Goal: Task Accomplishment & Management: Use online tool/utility

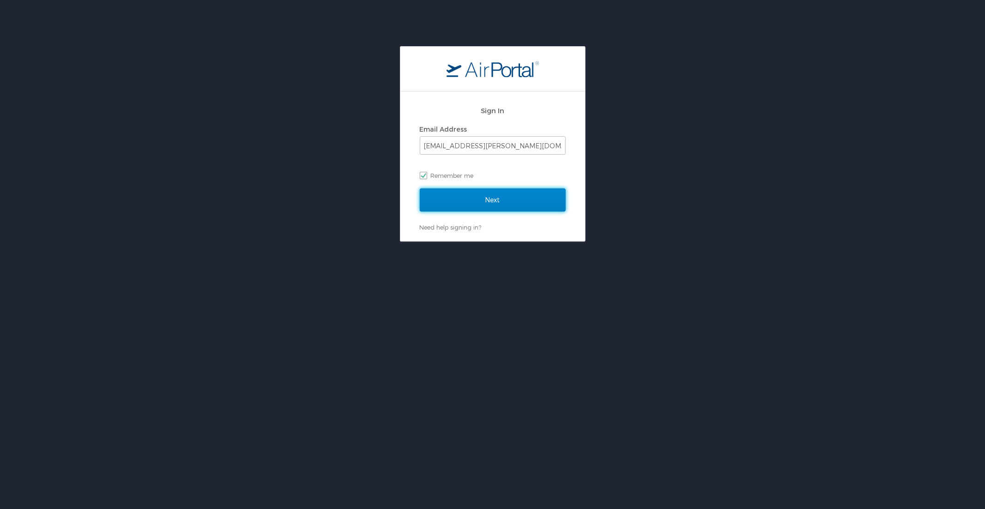
click at [471, 203] on input "Next" at bounding box center [493, 199] width 146 height 23
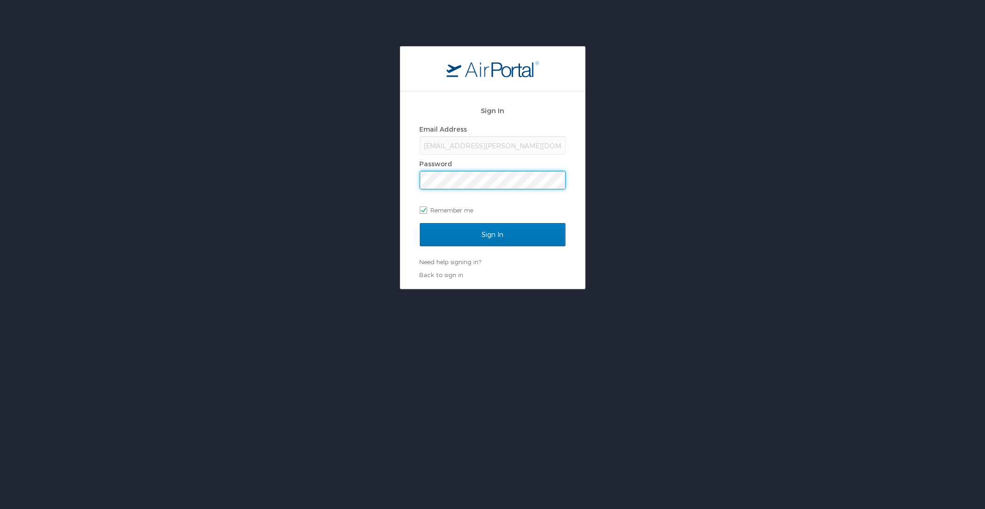
click at [420, 223] on input "Sign In" at bounding box center [493, 234] width 146 height 23
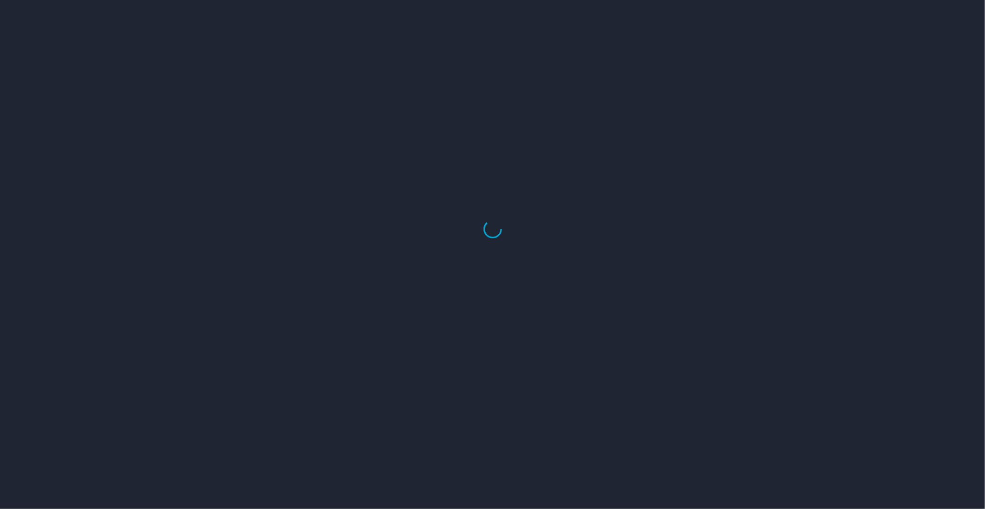
select select "US"
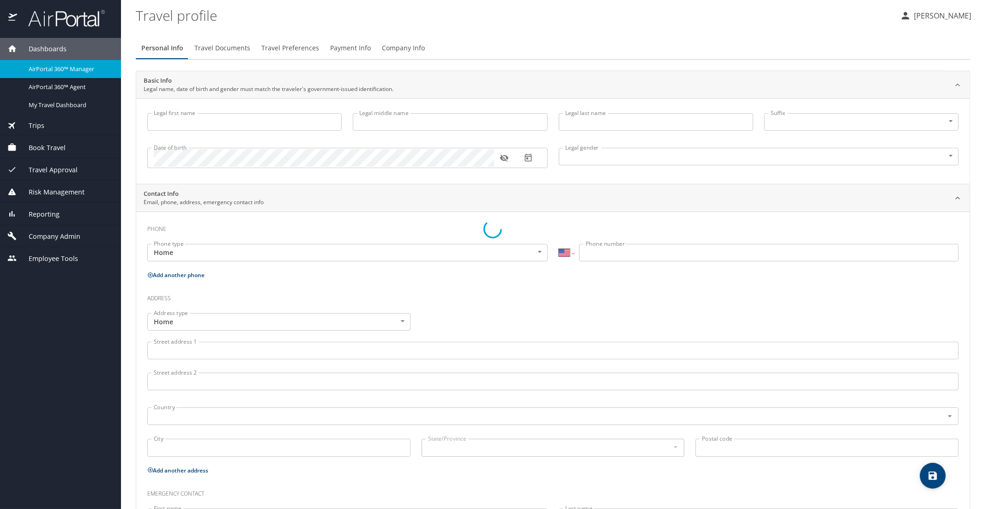
type input "Luke"
type input "Crismon"
type input "Beachley"
type input "Undisclosed"
type input "Teri"
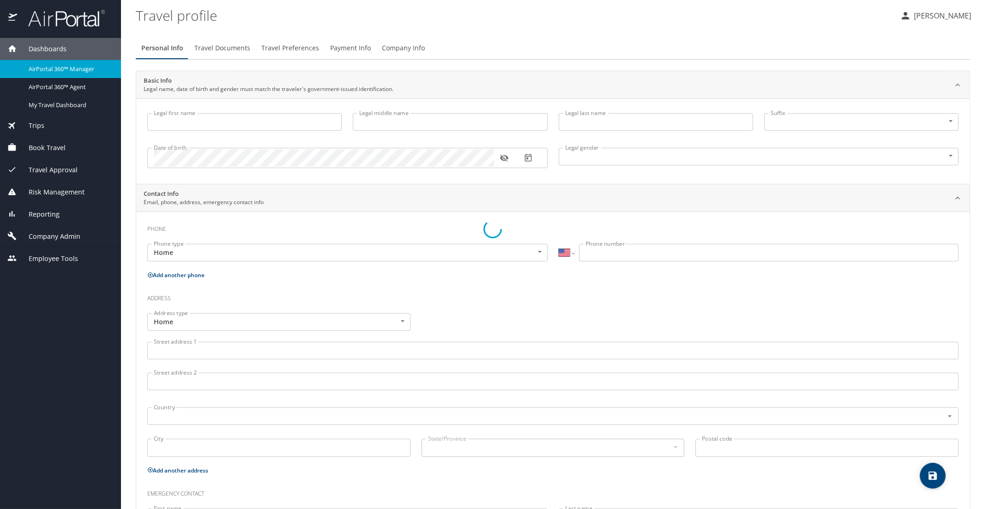
type input "Beachley"
type input "(801) 717-7714"
select select "US"
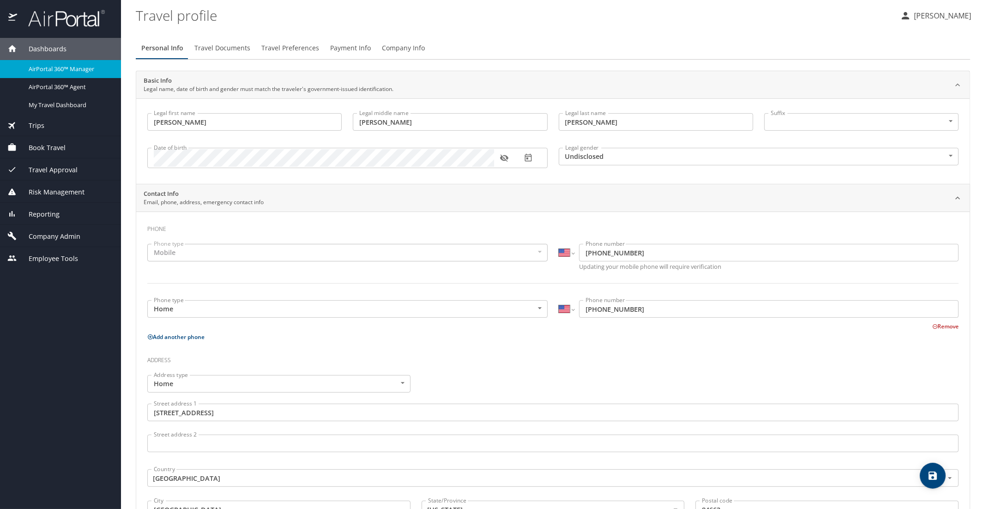
click at [49, 73] on div "AirPortal 360™ Manager" at bounding box center [60, 69] width 106 height 11
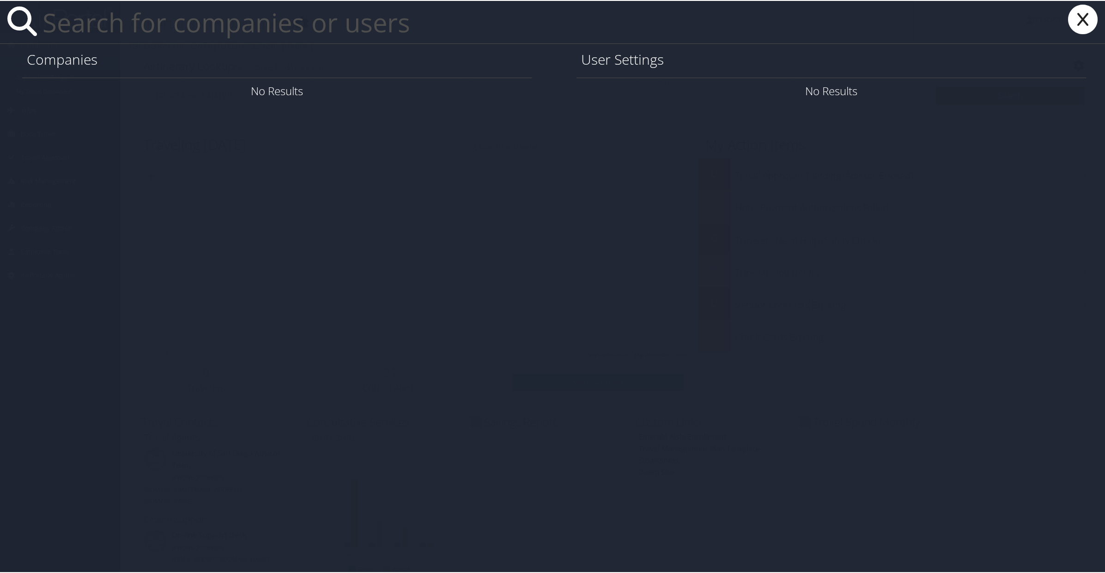
paste input "jstanger@utah.gov"
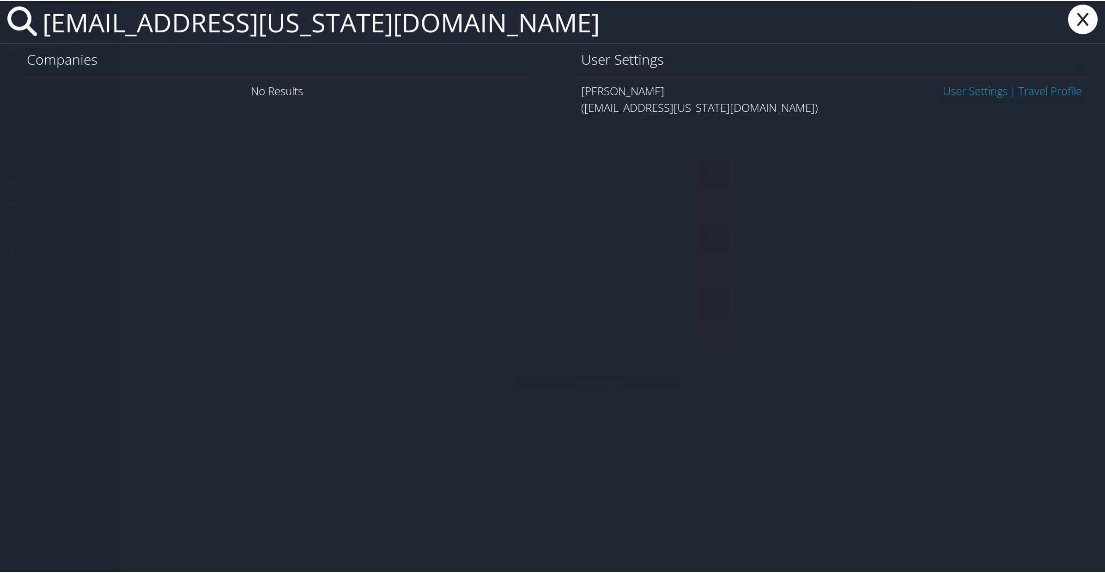
type input "[EMAIL_ADDRESS][US_STATE][DOMAIN_NAME]"
click at [957, 88] on link "User Settings" at bounding box center [975, 89] width 65 height 15
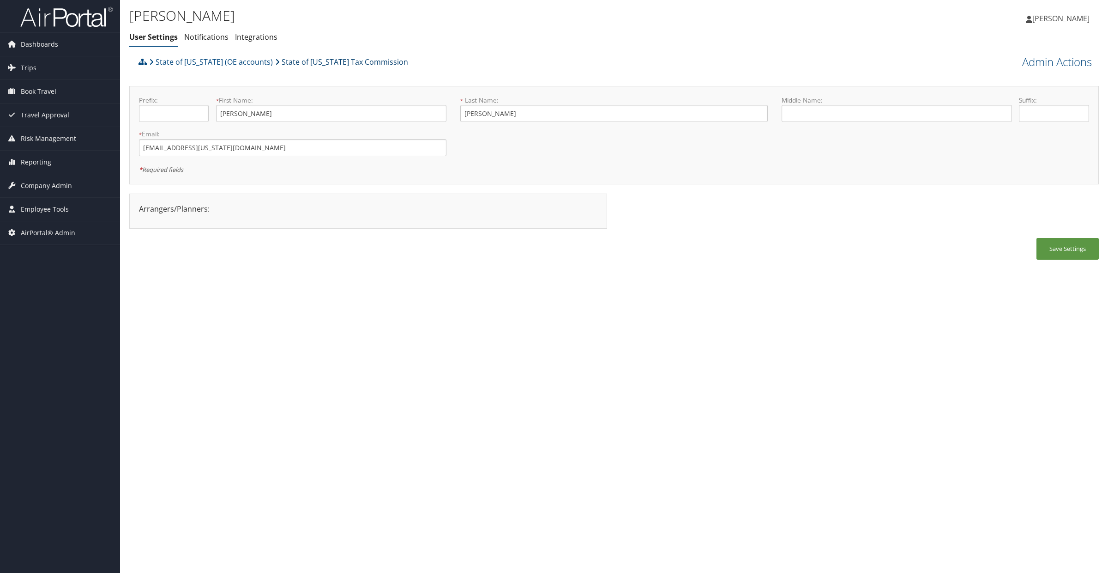
click at [296, 61] on link "State of [US_STATE] Tax Commission" at bounding box center [341, 62] width 133 height 18
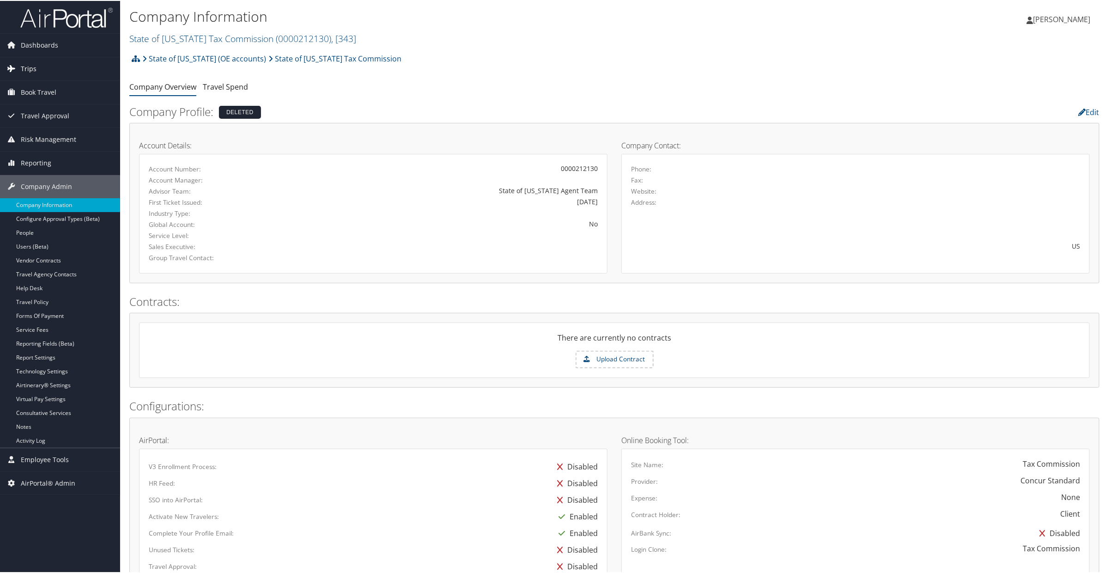
click at [30, 66] on span "Trips" at bounding box center [29, 67] width 16 height 23
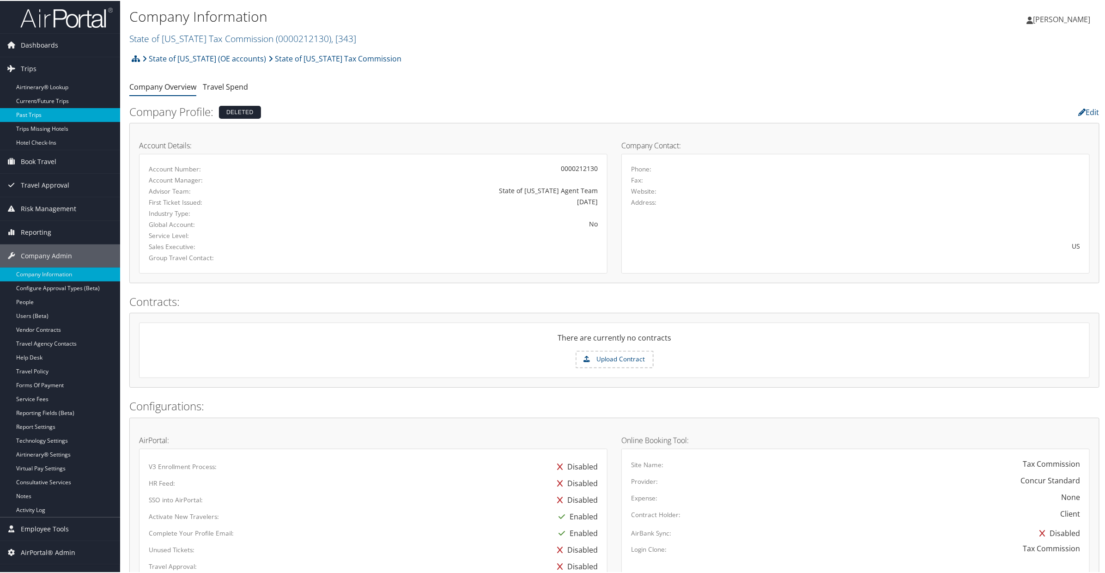
click at [29, 110] on link "Past Trips" at bounding box center [60, 114] width 120 height 14
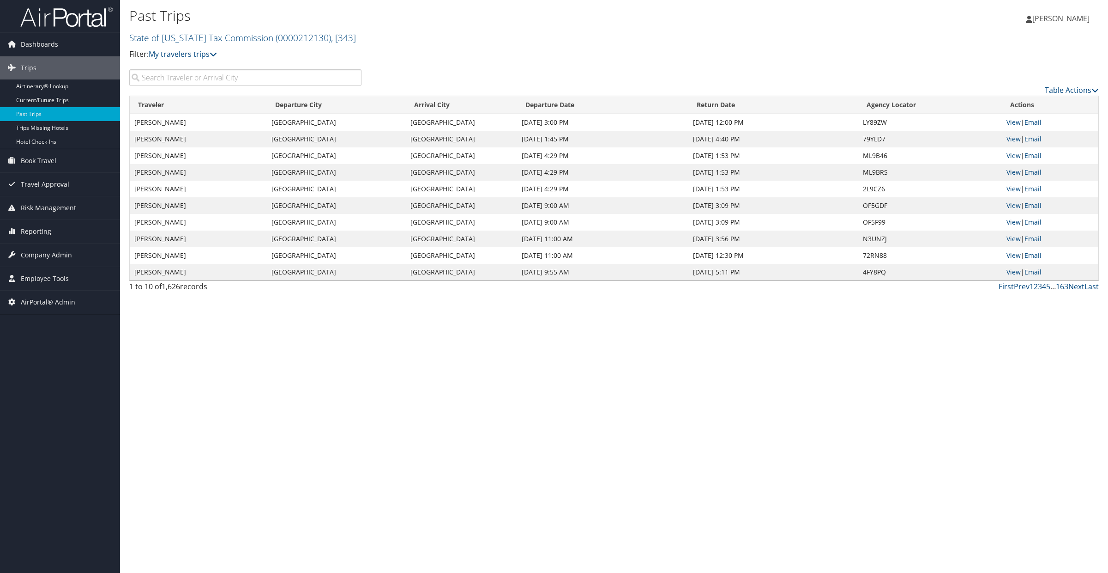
click at [239, 74] on input "search" at bounding box center [245, 77] width 232 height 17
paste input "[EMAIL_ADDRESS][US_STATE][DOMAIN_NAME]"
type input "[EMAIL_ADDRESS][US_STATE][DOMAIN_NAME]"
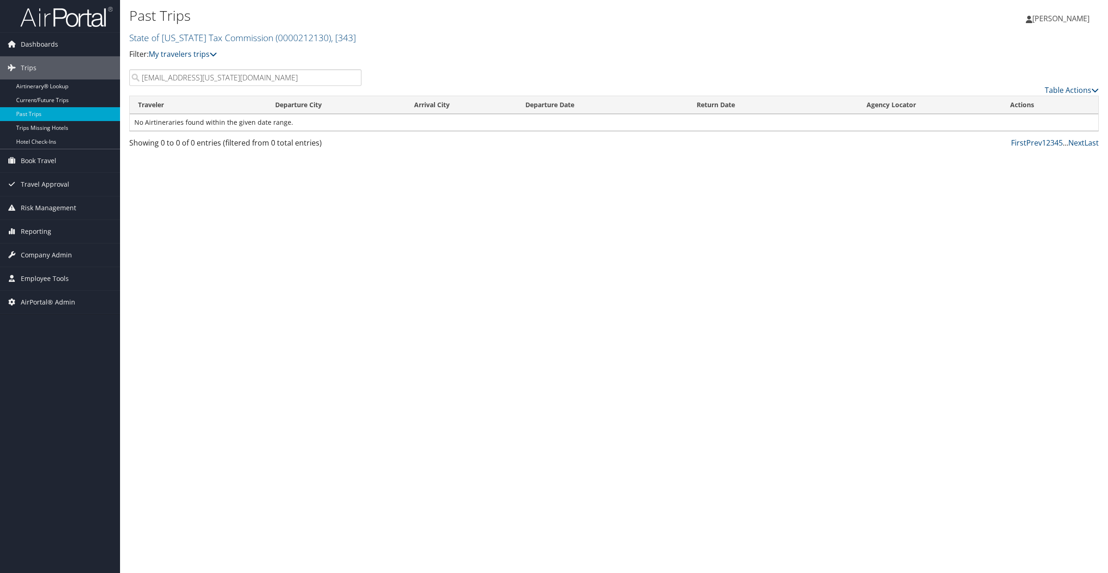
click at [240, 75] on input "[EMAIL_ADDRESS][US_STATE][DOMAIN_NAME]" at bounding box center [245, 77] width 232 height 17
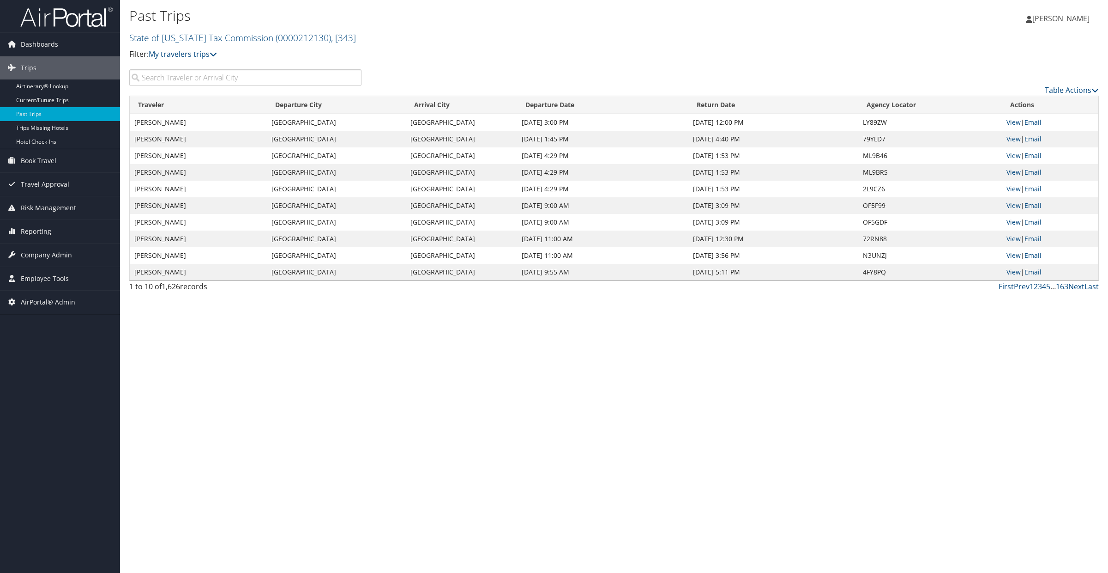
click at [152, 81] on input "search" at bounding box center [245, 77] width 232 height 17
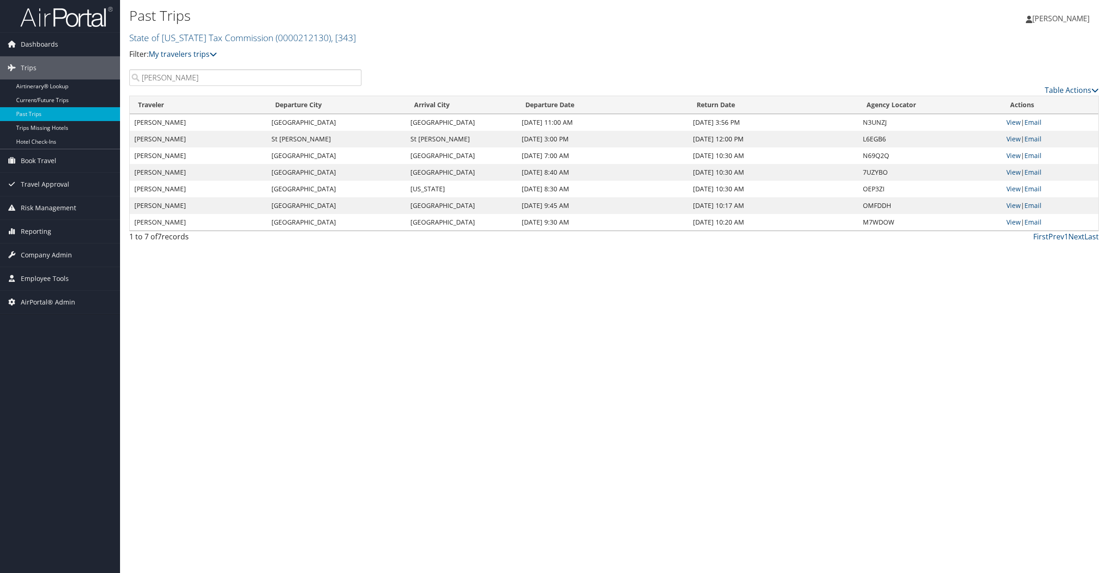
type input "[PERSON_NAME]"
